Goal: Find specific page/section: Find specific page/section

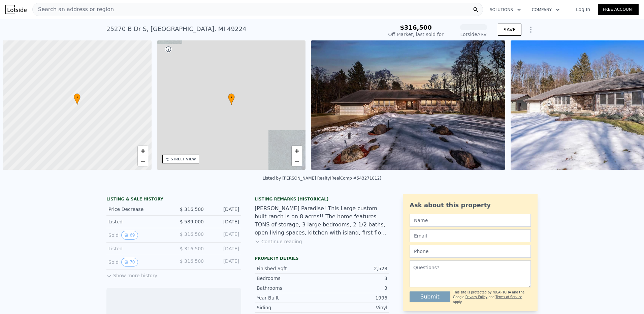
scroll to position [0, 3]
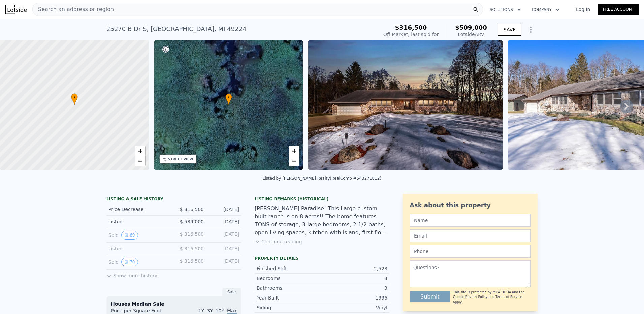
click at [625, 109] on icon at bounding box center [626, 106] width 13 height 13
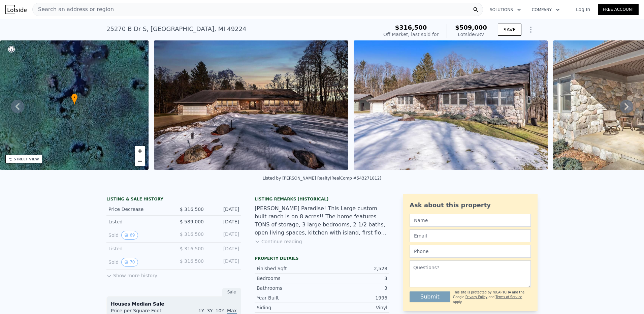
click at [625, 109] on icon at bounding box center [626, 106] width 13 height 13
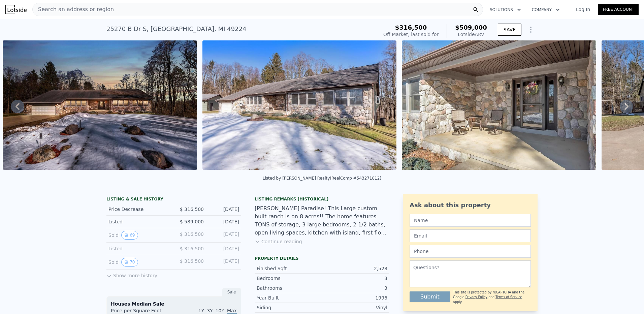
click at [625, 109] on icon at bounding box center [626, 106] width 13 height 13
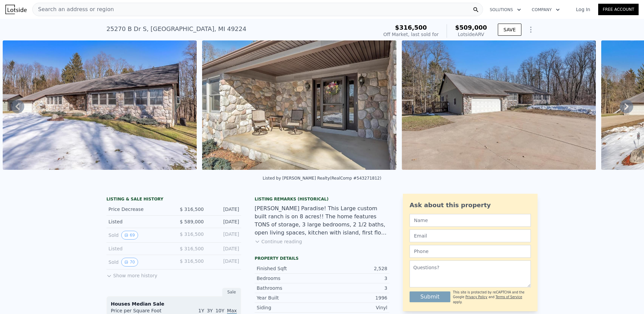
click at [625, 109] on icon at bounding box center [626, 106] width 13 height 13
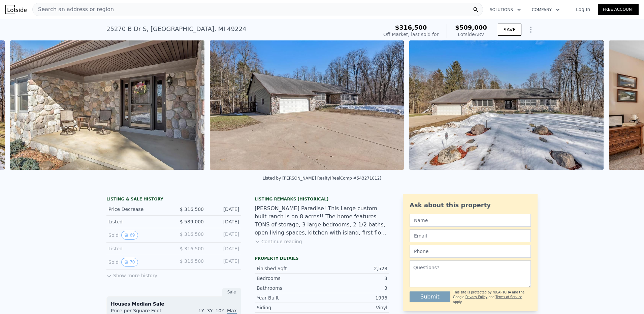
scroll to position [0, 707]
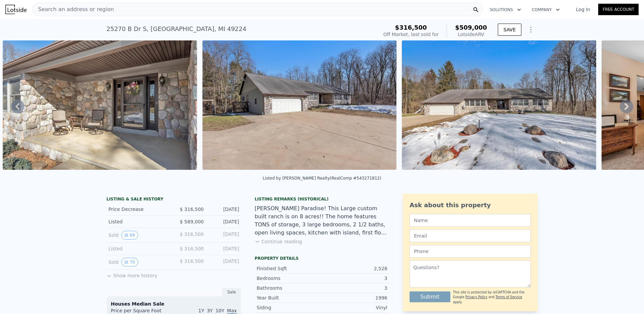
click at [20, 107] on icon at bounding box center [17, 106] width 13 height 13
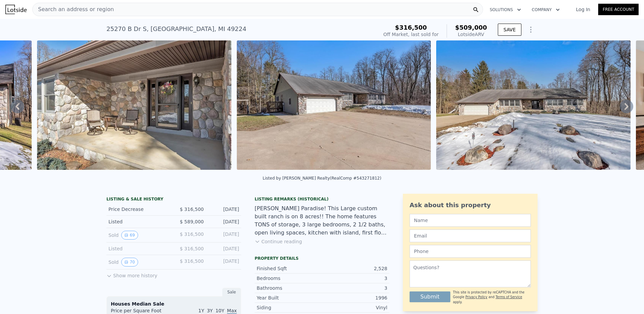
click at [20, 107] on div "• + − • + − STREET VIEW Loading... SATELLITE VIEW" at bounding box center [322, 106] width 644 height 132
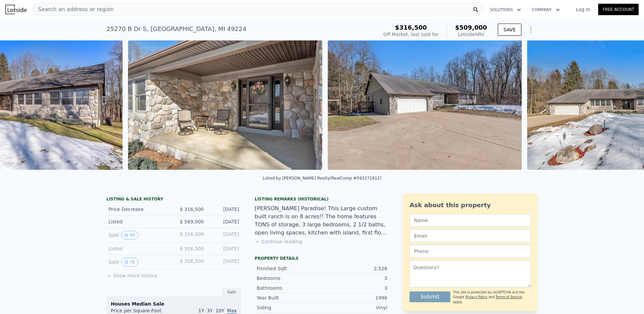
click at [20, 107] on img at bounding box center [26, 104] width 194 height 129
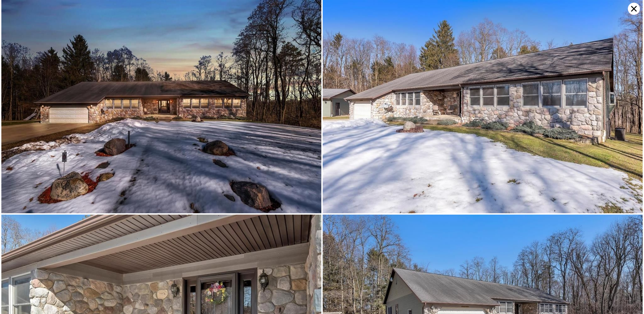
scroll to position [0, 508]
click at [628, 9] on icon at bounding box center [634, 9] width 12 height 12
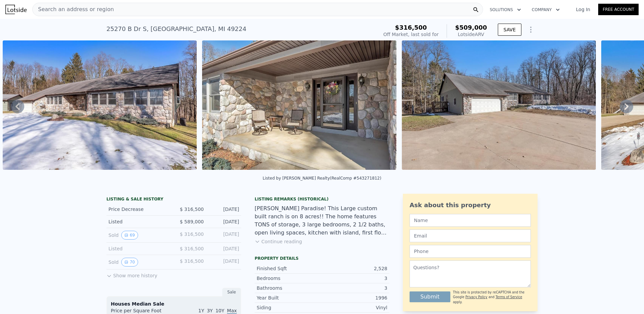
click at [15, 105] on icon at bounding box center [17, 106] width 13 height 13
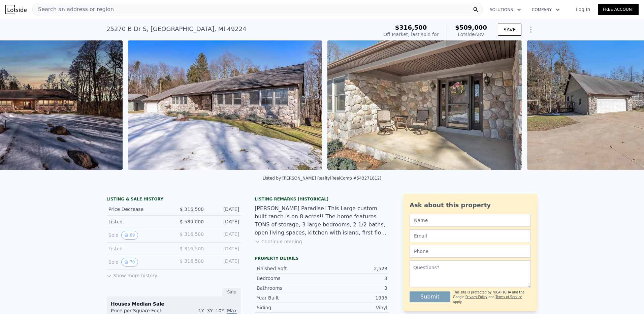
scroll to position [0, 308]
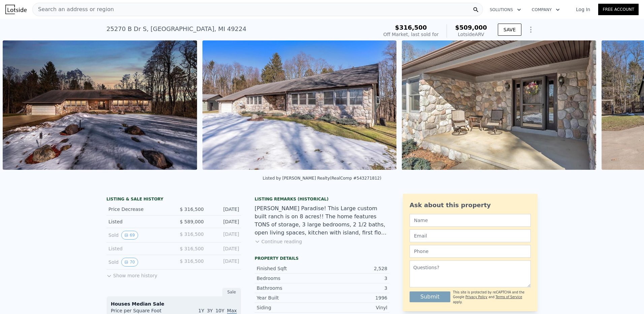
click at [15, 105] on img at bounding box center [100, 104] width 194 height 129
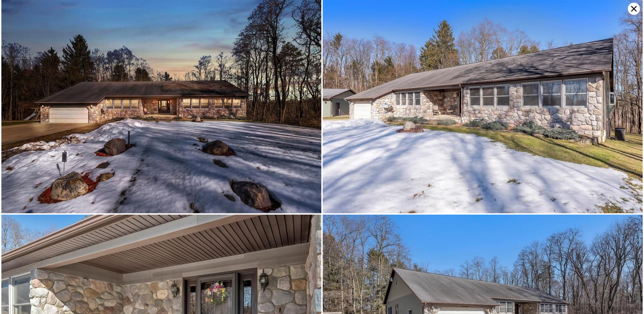
click at [630, 8] on icon at bounding box center [634, 9] width 12 height 12
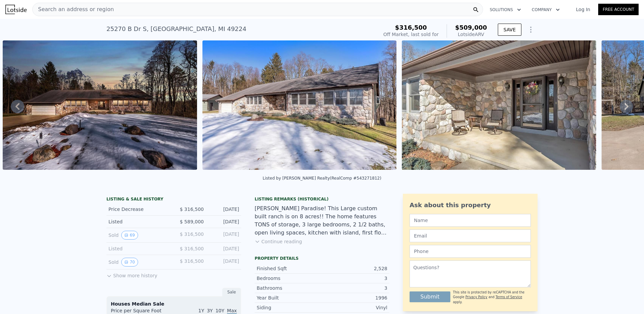
click at [17, 109] on icon at bounding box center [17, 106] width 4 height 7
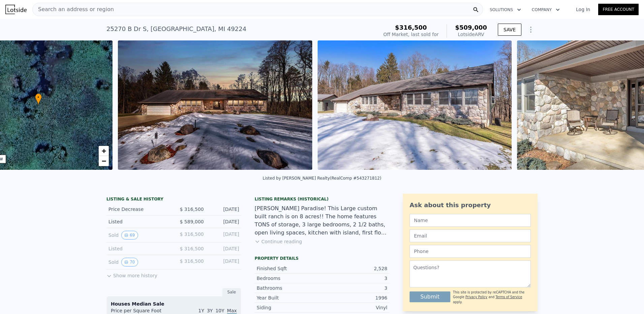
scroll to position [0, 157]
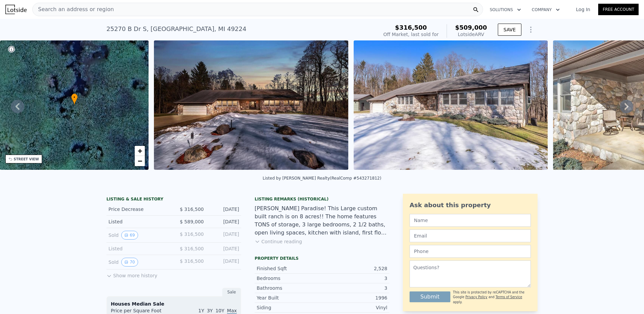
click at [17, 109] on icon at bounding box center [17, 106] width 4 height 7
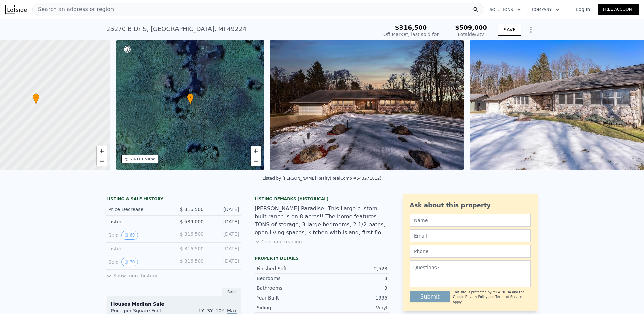
scroll to position [0, 3]
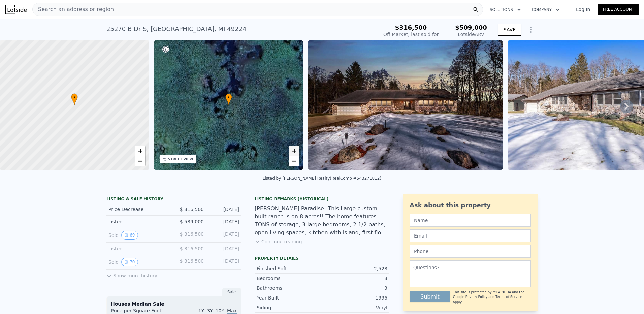
click at [294, 152] on span "+" at bounding box center [294, 151] width 4 height 8
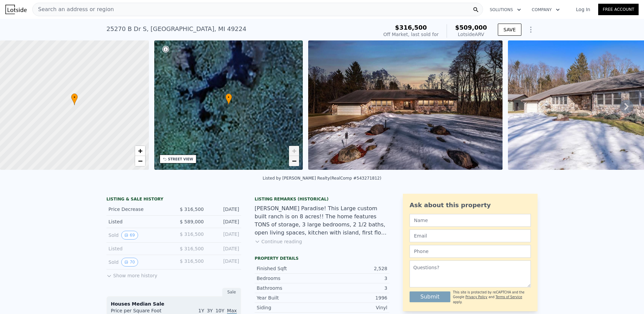
click at [294, 161] on span "−" at bounding box center [294, 161] width 4 height 8
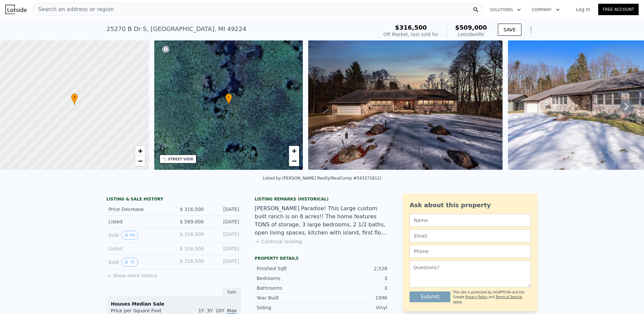
click at [217, 133] on div "• + −" at bounding box center [228, 104] width 149 height 129
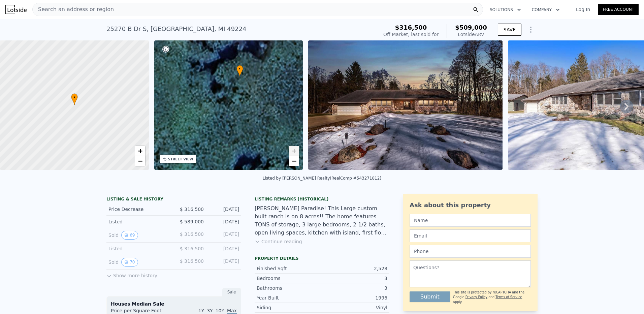
click at [65, 126] on div at bounding box center [74, 105] width 179 height 155
click at [295, 160] on span "−" at bounding box center [294, 161] width 4 height 8
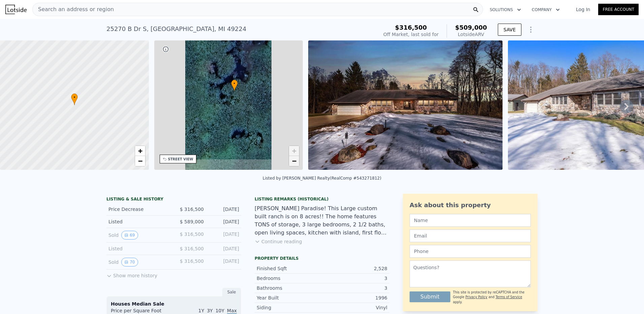
click at [295, 160] on span "−" at bounding box center [294, 161] width 4 height 8
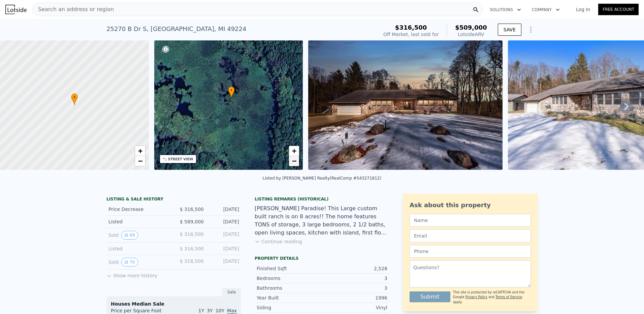
click at [295, 160] on span "−" at bounding box center [294, 161] width 4 height 8
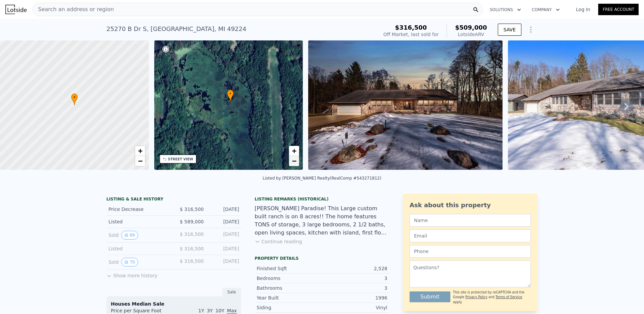
click at [295, 160] on span "−" at bounding box center [294, 161] width 4 height 8
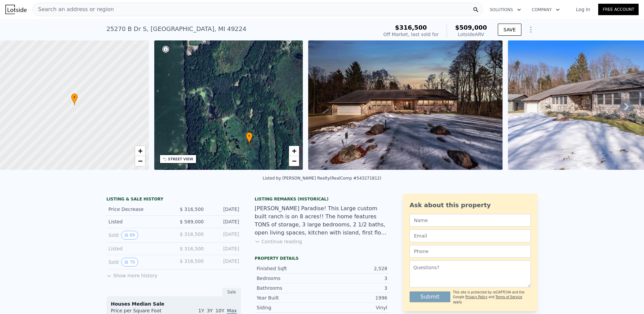
drag, startPoint x: 256, startPoint y: 124, endPoint x: 275, endPoint y: 169, distance: 49.6
click at [275, 169] on div "• + −" at bounding box center [228, 104] width 149 height 129
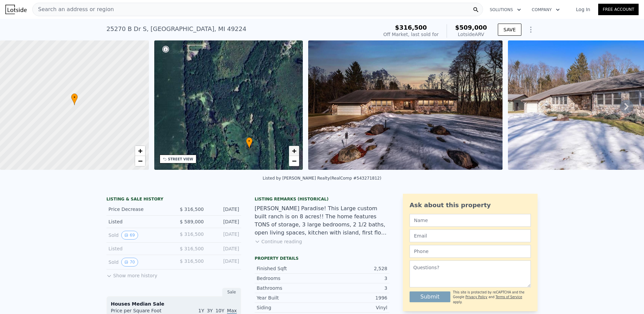
click at [295, 150] on span "+" at bounding box center [294, 151] width 4 height 8
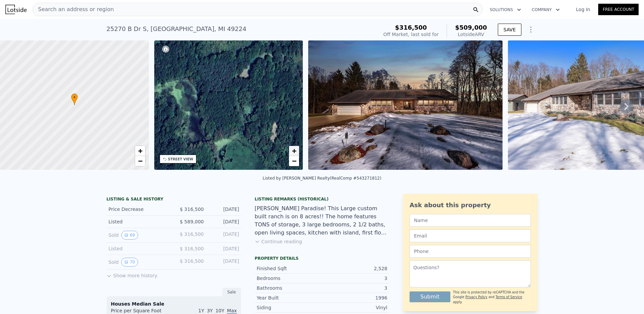
click at [295, 150] on span "+" at bounding box center [294, 151] width 4 height 8
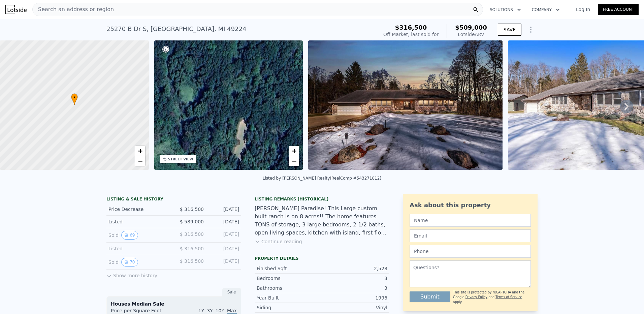
drag, startPoint x: 277, startPoint y: 121, endPoint x: 198, endPoint y: 100, distance: 81.5
click at [198, 100] on div "• + −" at bounding box center [228, 104] width 149 height 129
click at [130, 11] on div "Search an address or region" at bounding box center [257, 9] width 451 height 13
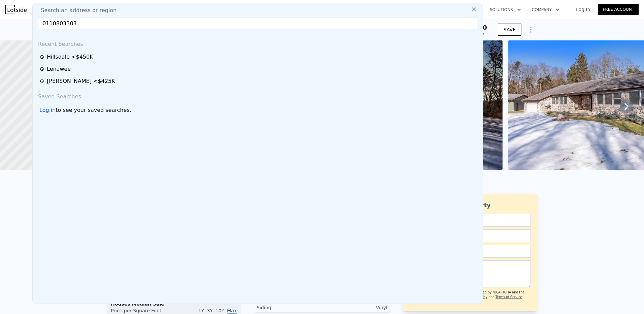
click at [43, 23] on input "0110803303" at bounding box center [257, 23] width 439 height 12
type input "0110803303"
click at [84, 21] on input "0110803303" at bounding box center [257, 23] width 439 height 12
click at [88, 24] on input "0110803303" at bounding box center [257, 23] width 439 height 12
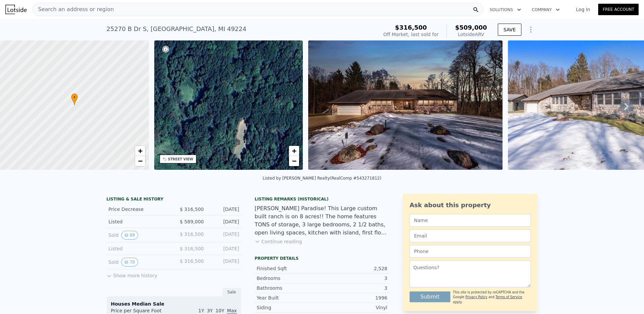
click at [19, 26] on div "[STREET_ADDRESS] Sold [DATE] for $316,500 (~ARV $509k ) $316,500 Off Market, la…" at bounding box center [322, 30] width 644 height 22
click at [139, 153] on span "+" at bounding box center [140, 151] width 4 height 8
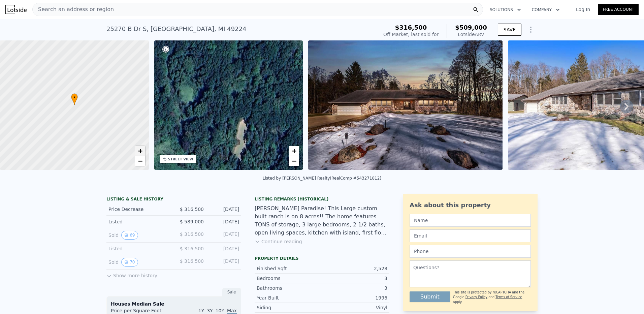
click at [139, 153] on span "+" at bounding box center [140, 151] width 4 height 8
drag, startPoint x: 104, startPoint y: 92, endPoint x: 137, endPoint y: 155, distance: 71.4
click at [137, 155] on div "• + −" at bounding box center [74, 104] width 149 height 129
click at [141, 149] on span "+" at bounding box center [140, 151] width 4 height 8
drag, startPoint x: 95, startPoint y: 117, endPoint x: 56, endPoint y: 94, distance: 44.8
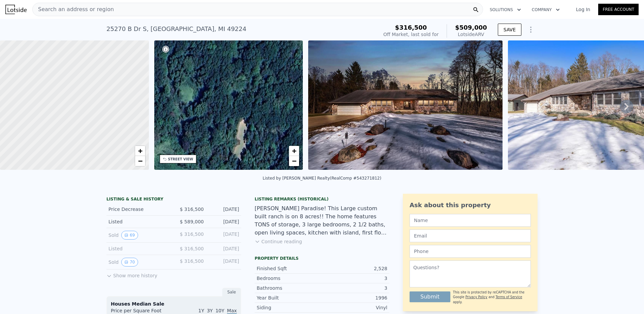
click at [56, 94] on div at bounding box center [74, 105] width 179 height 155
click at [142, 153] on span "+" at bounding box center [140, 151] width 4 height 8
drag, startPoint x: 91, startPoint y: 125, endPoint x: 81, endPoint y: 125, distance: 9.4
click at [81, 125] on div at bounding box center [69, 105] width 179 height 155
drag, startPoint x: 105, startPoint y: 28, endPoint x: 214, endPoint y: 31, distance: 109.5
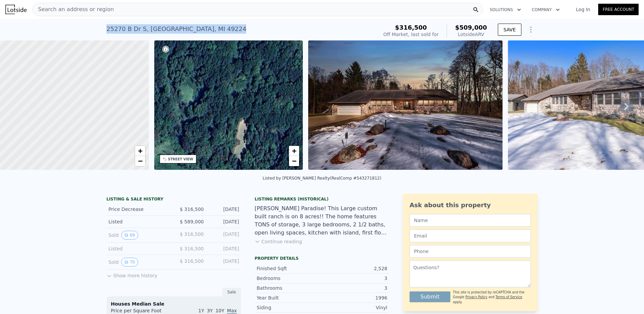
click at [217, 30] on div "[STREET_ADDRESS] Sold [DATE] for $316,500 (~ARV $509k )" at bounding box center [240, 31] width 269 height 19
copy div "[STREET_ADDRESS]"
